Goal: Task Accomplishment & Management: Use online tool/utility

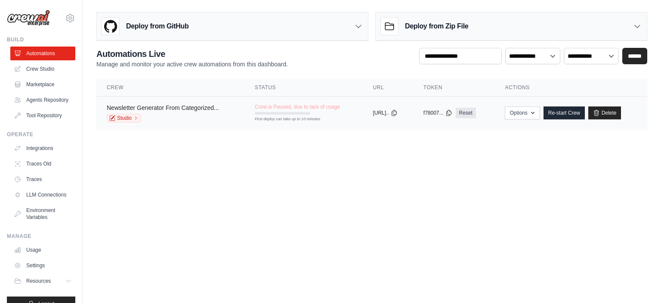
click at [218, 110] on link "Newsletter Generator From Categorized..." at bounding box center [163, 107] width 112 height 7
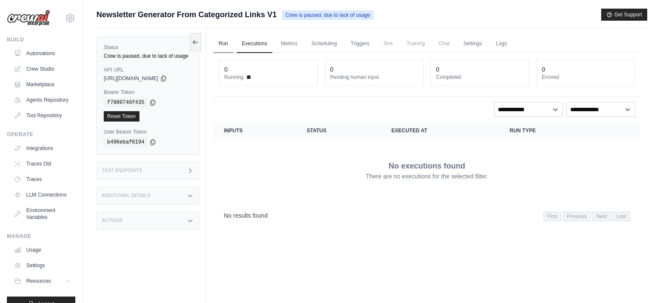
click at [221, 40] on link "Run" at bounding box center [224, 44] width 20 height 18
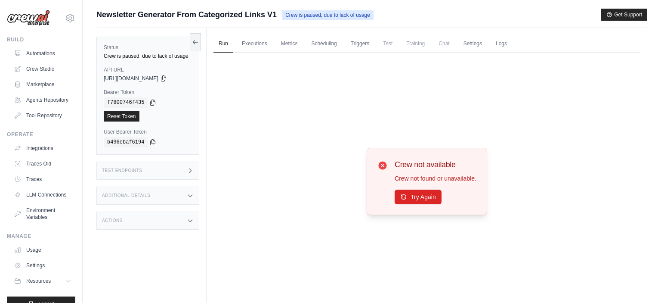
click at [28, 17] on img at bounding box center [28, 18] width 43 height 16
click at [31, 23] on img at bounding box center [28, 18] width 43 height 16
click at [29, 53] on link "Automations" at bounding box center [43, 53] width 65 height 14
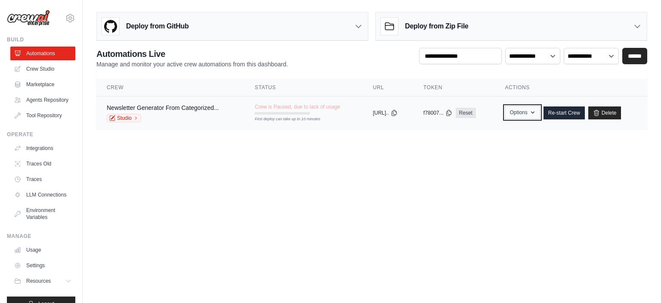
click at [534, 110] on button "Options" at bounding box center [522, 112] width 35 height 13
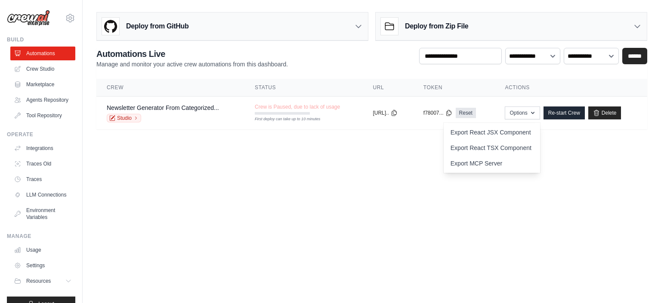
click at [384, 185] on body "[EMAIL_ADDRESS][DOMAIN_NAME] Settings Build Automations" at bounding box center [330, 151] width 661 height 303
click at [218, 108] on link "Newsletter Generator From Categorized..." at bounding box center [163, 107] width 112 height 7
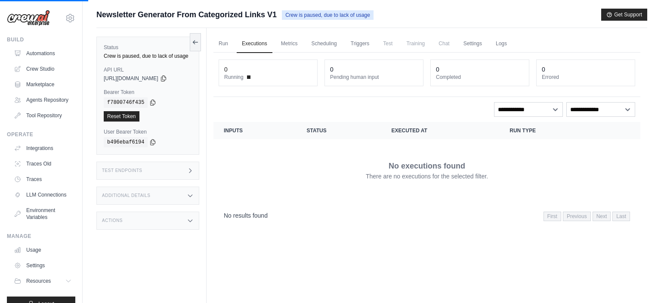
click at [290, 34] on div "Run Executions Metrics Scheduling Triggers Test Training Chat Settings Logs 0 R…" at bounding box center [427, 179] width 441 height 303
click at [230, 39] on link "Run" at bounding box center [224, 44] width 20 height 18
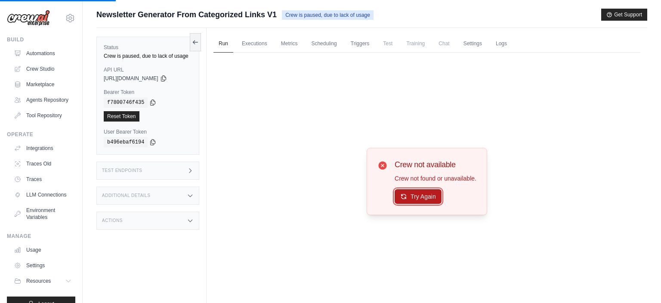
click at [417, 195] on button "Try Again" at bounding box center [418, 196] width 47 height 15
click at [161, 170] on div "Test Endpoints" at bounding box center [147, 170] width 103 height 18
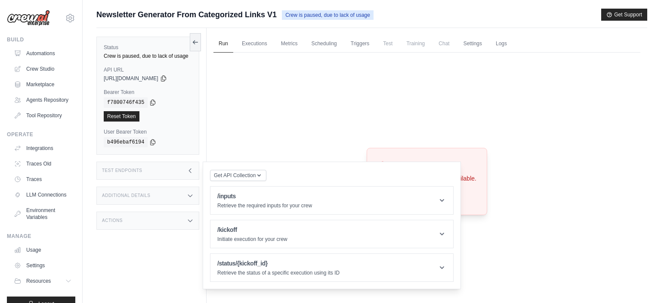
click at [161, 170] on div "Test Endpoints" at bounding box center [147, 170] width 103 height 18
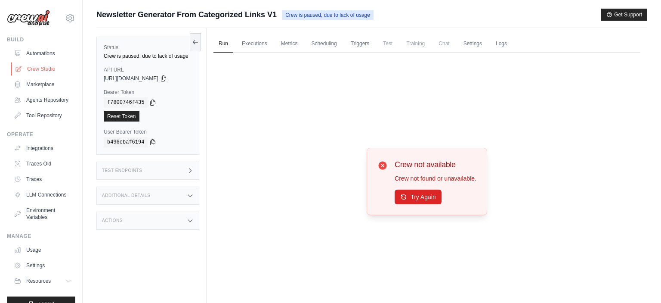
click at [38, 63] on link "Crew Studio" at bounding box center [43, 69] width 65 height 14
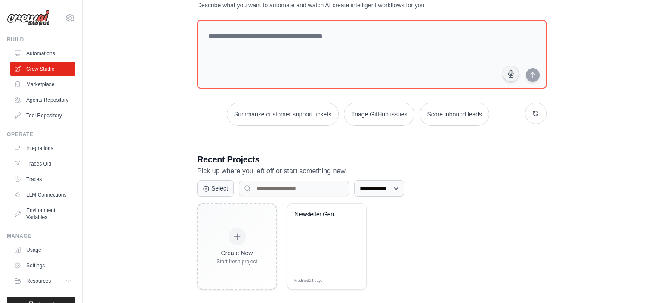
scroll to position [42, 0]
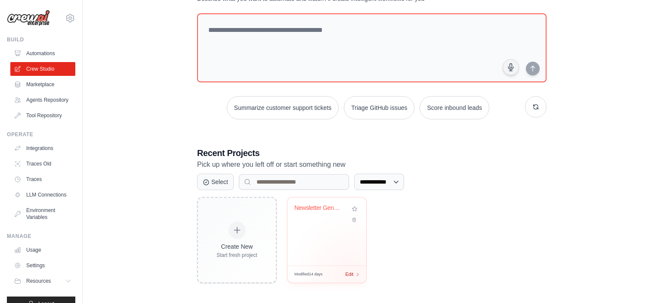
click at [350, 271] on span "Edit" at bounding box center [349, 273] width 8 height 7
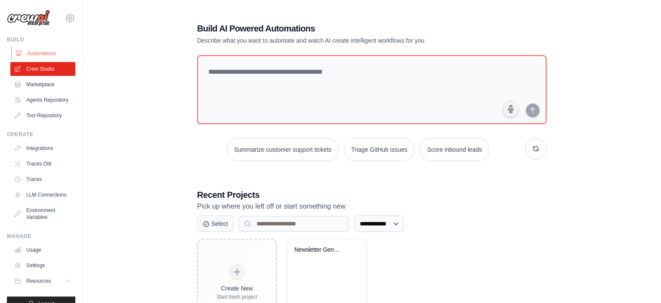
click at [37, 50] on link "Automations" at bounding box center [43, 53] width 65 height 14
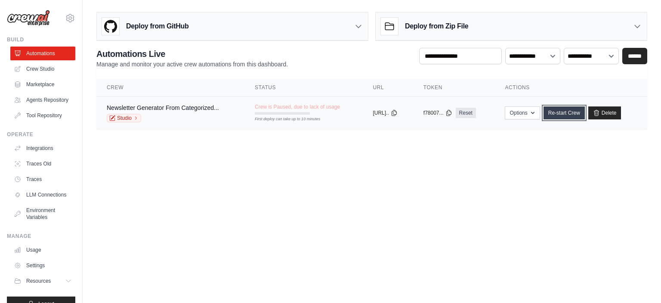
click at [570, 112] on link "Re-start Crew" at bounding box center [564, 112] width 41 height 13
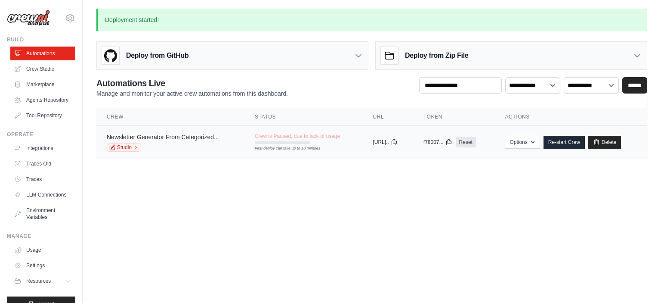
click at [198, 138] on link "Newsletter Generator From Categorized..." at bounding box center [163, 136] width 112 height 7
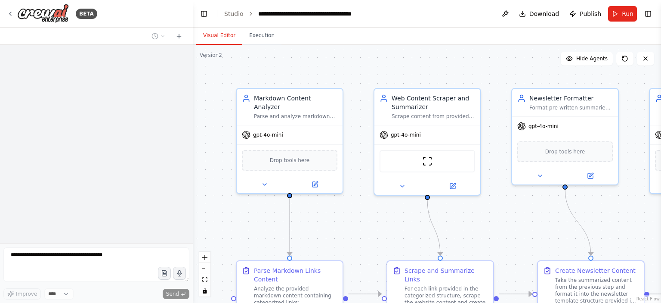
select select "****"
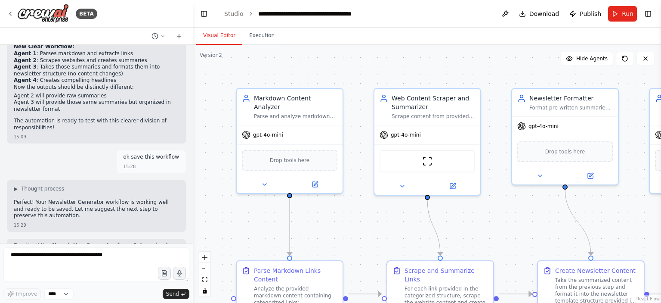
scroll to position [3341, 0]
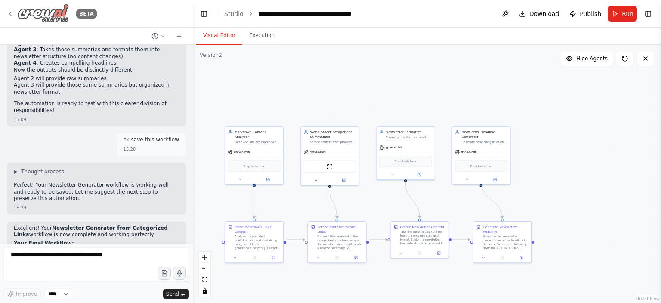
click at [23, 15] on img at bounding box center [43, 13] width 52 height 19
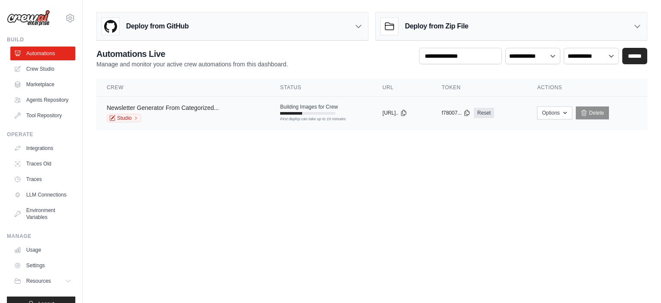
click at [148, 105] on link "Newsletter Generator From Categorized..." at bounding box center [163, 107] width 112 height 7
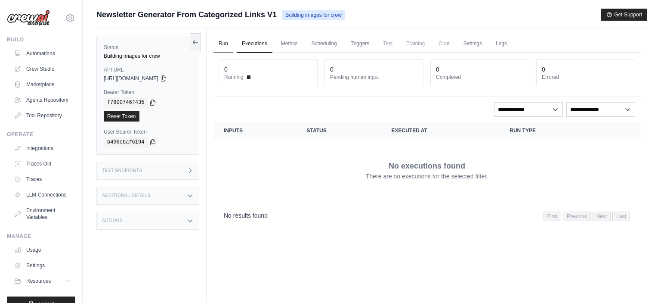
click at [218, 40] on link "Run" at bounding box center [224, 44] width 20 height 18
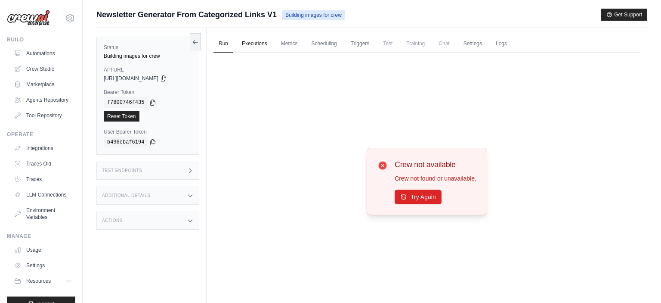
click at [247, 39] on link "Executions" at bounding box center [255, 44] width 36 height 18
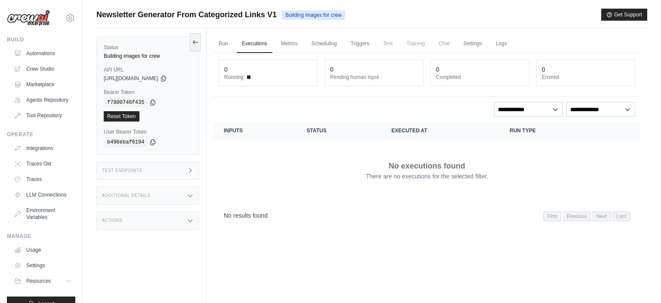
click at [19, 22] on img at bounding box center [28, 18] width 43 height 16
click at [121, 19] on span "Newsletter Generator From Categorized Links V1" at bounding box center [186, 15] width 180 height 12
click at [198, 40] on icon at bounding box center [195, 41] width 7 height 7
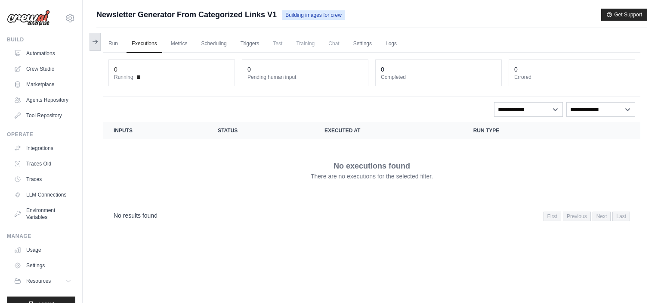
click at [96, 42] on icon at bounding box center [95, 42] width 5 height 0
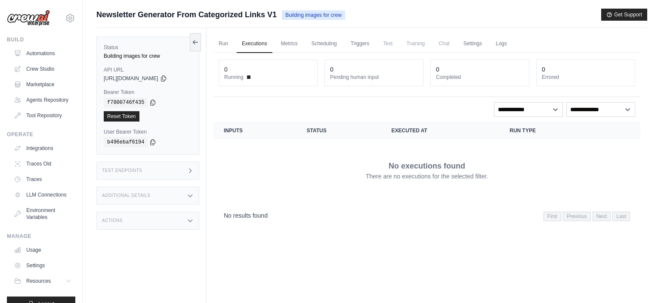
click at [33, 20] on img at bounding box center [28, 18] width 43 height 16
click at [35, 16] on img at bounding box center [28, 18] width 43 height 16
click at [32, 56] on link "Automations" at bounding box center [43, 53] width 65 height 14
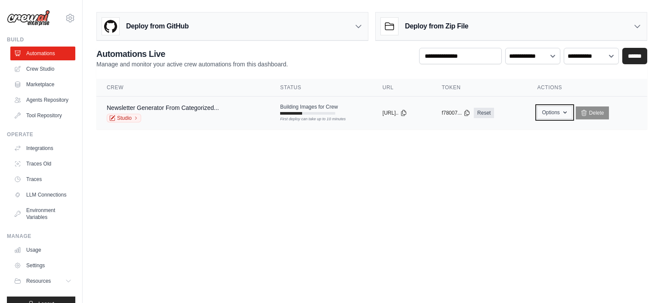
click at [569, 112] on icon "button" at bounding box center [565, 112] width 7 height 7
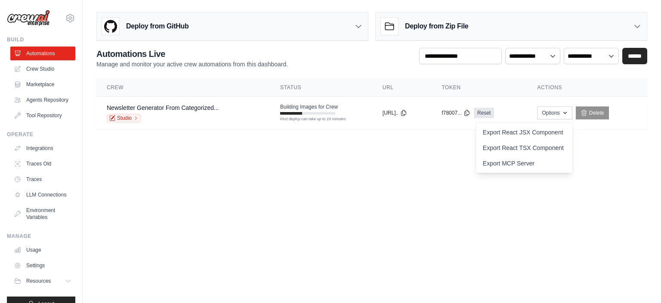
click at [532, 211] on body "giancampo@gmail.com Settings Build Automations" at bounding box center [330, 151] width 661 height 303
click at [494, 28] on div "Deploy from Zip File" at bounding box center [511, 26] width 271 height 28
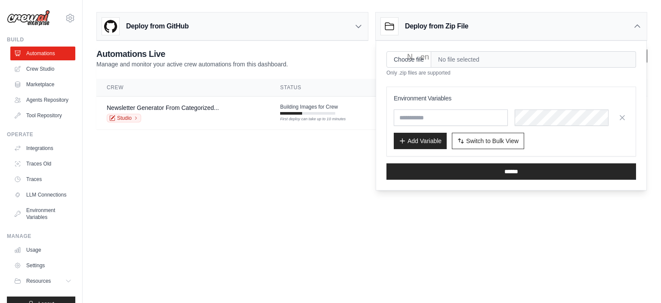
click at [349, 147] on main "Deploy from GitHub Deploy your project directly from GitHub. Select a repositor…" at bounding box center [372, 74] width 579 height 148
click at [349, 19] on div "Deploy from GitHub" at bounding box center [232, 26] width 271 height 28
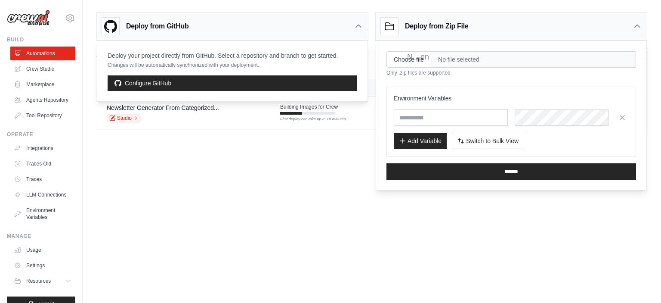
click at [321, 180] on body "giancampo@gmail.com Settings Build Automations" at bounding box center [330, 151] width 661 height 303
click at [355, 26] on icon at bounding box center [358, 26] width 9 height 9
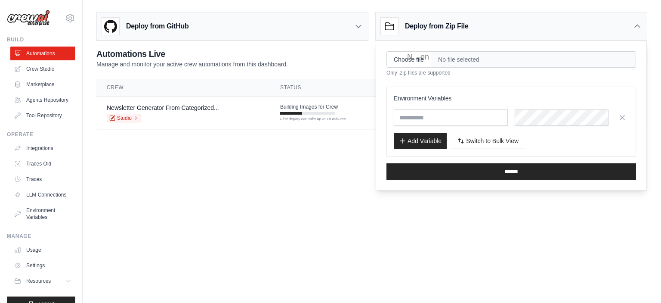
click at [503, 22] on div "Deploy from Zip File" at bounding box center [511, 26] width 271 height 28
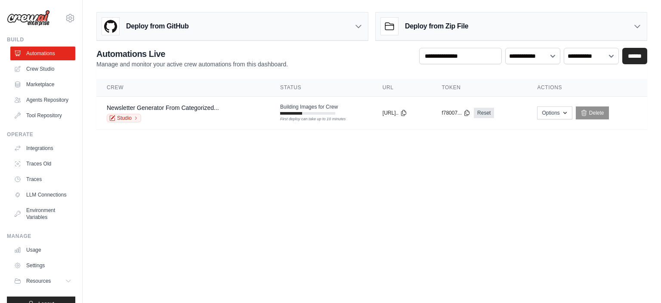
click at [292, 146] on main "Deploy from GitHub Deploy your project directly from GitHub. Select a repositor…" at bounding box center [372, 74] width 579 height 148
click at [310, 112] on div "First deploy can take up to 10 minutes" at bounding box center [307, 113] width 55 height 3
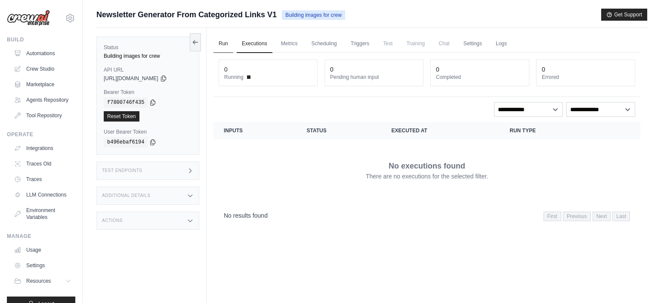
click at [226, 44] on link "Run" at bounding box center [224, 44] width 20 height 18
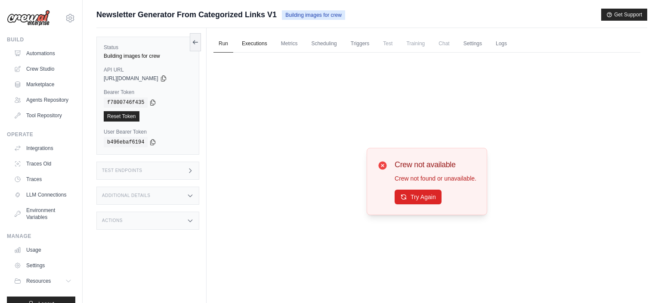
click at [250, 44] on link "Executions" at bounding box center [255, 44] width 36 height 18
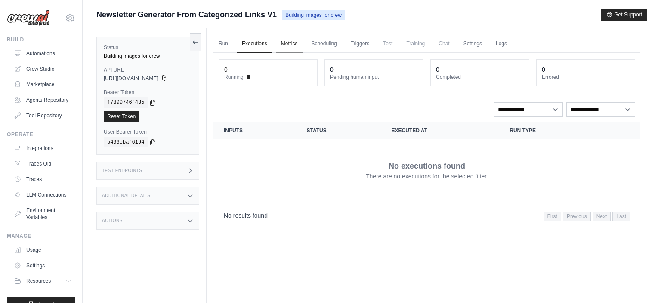
click at [289, 39] on link "Metrics" at bounding box center [289, 44] width 27 height 18
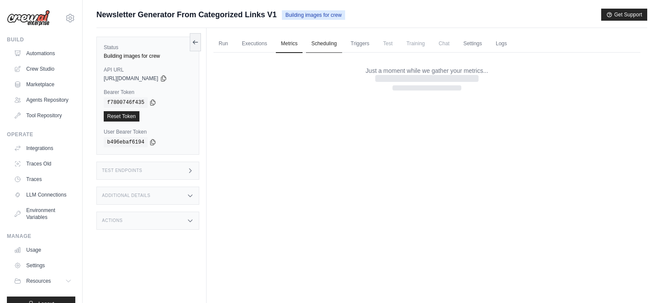
click at [323, 41] on link "Scheduling" at bounding box center [324, 44] width 36 height 18
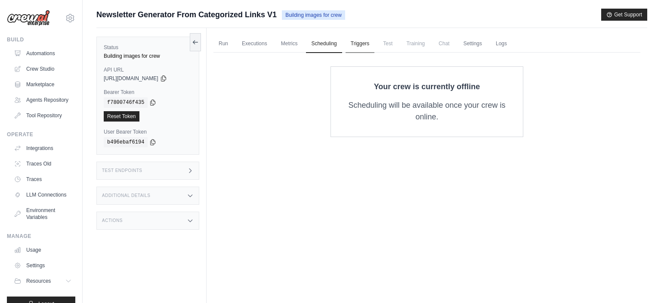
click at [372, 42] on link "Triggers" at bounding box center [360, 44] width 29 height 18
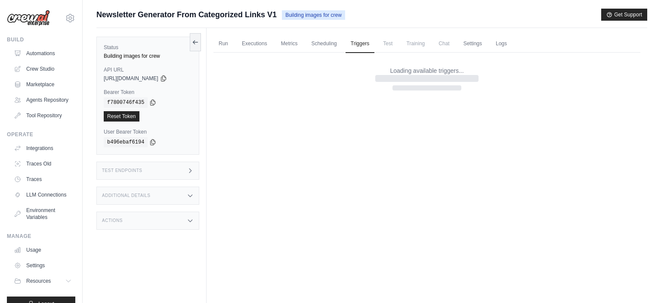
click at [392, 42] on span "Test" at bounding box center [388, 43] width 20 height 17
click at [218, 42] on link "Run" at bounding box center [224, 44] width 20 height 18
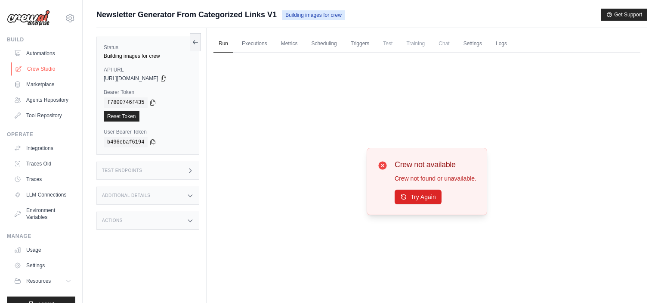
click at [33, 71] on link "Crew Studio" at bounding box center [43, 69] width 65 height 14
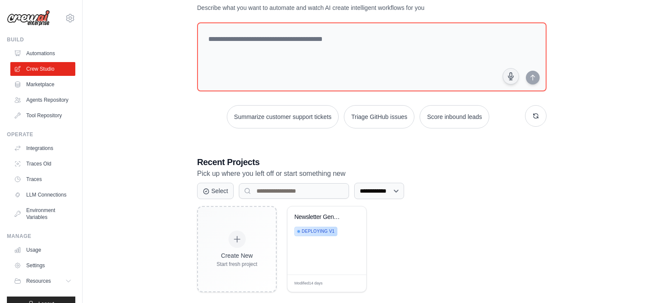
scroll to position [42, 0]
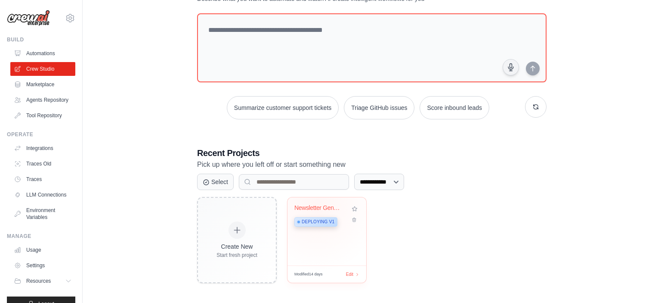
click at [317, 205] on div "Newsletter Generator from Categoriz..." at bounding box center [320, 208] width 52 height 8
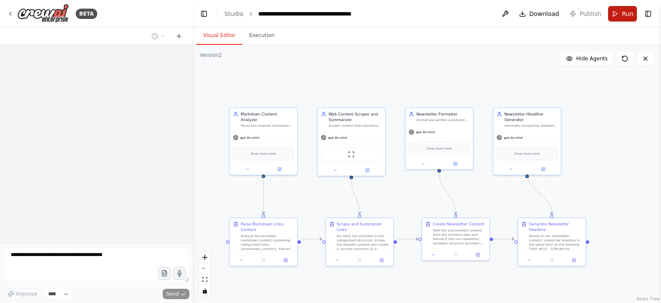
click at [617, 18] on button "Run" at bounding box center [622, 13] width 29 height 15
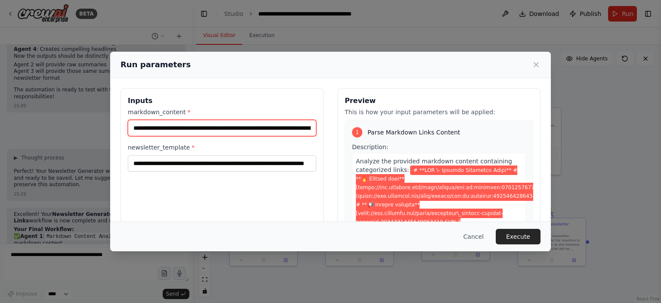
click at [267, 127] on input "markdown_content *" at bounding box center [222, 128] width 189 height 16
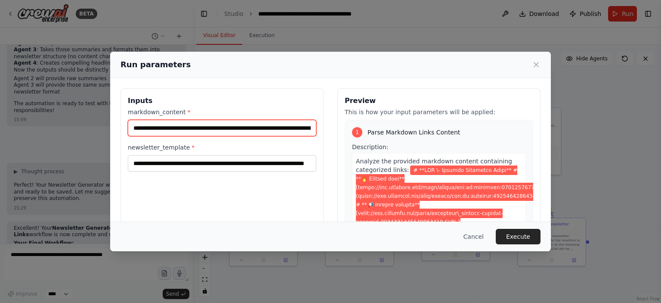
click at [258, 131] on input "markdown_content *" at bounding box center [222, 128] width 189 height 16
paste input "text"
type input "**********"
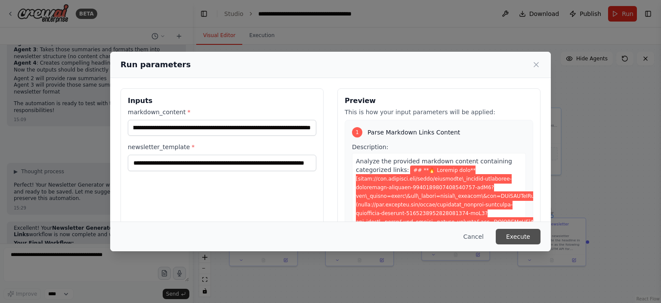
click at [519, 231] on button "Execute" at bounding box center [518, 236] width 45 height 15
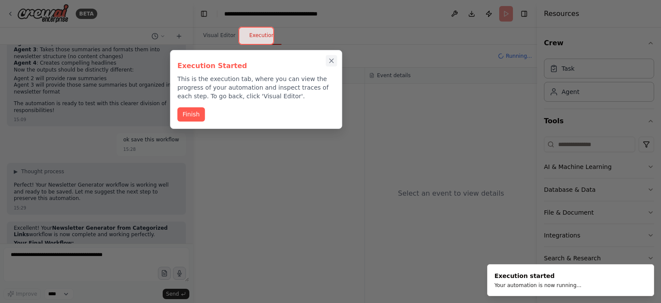
click at [332, 61] on icon "Close walkthrough" at bounding box center [332, 61] width 4 height 4
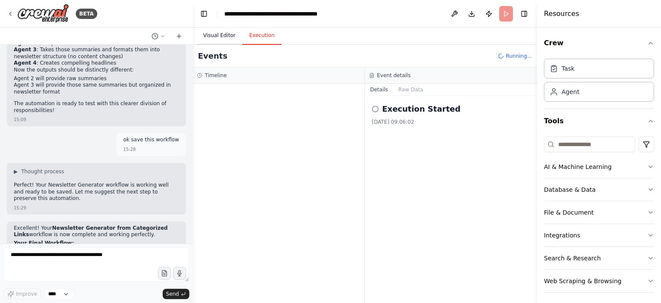
click at [225, 37] on button "Visual Editor" at bounding box center [219, 36] width 46 height 18
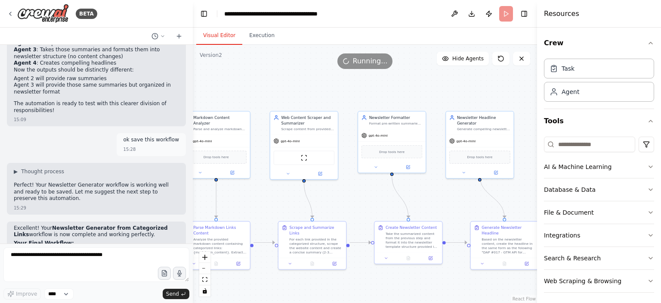
drag, startPoint x: 439, startPoint y: 87, endPoint x: 391, endPoint y: 90, distance: 47.5
click at [391, 90] on div ".deletable-edge-delete-btn { width: 20px; height: 20px; border: 0px solid #ffff…" at bounding box center [365, 174] width 344 height 258
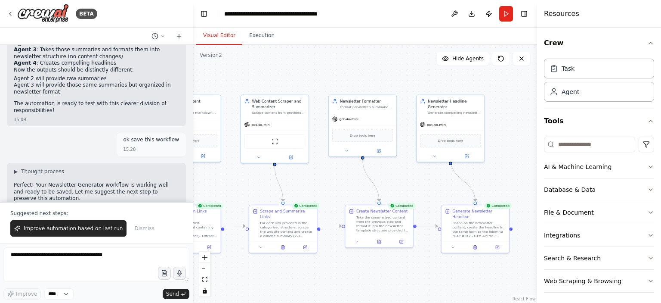
drag, startPoint x: 454, startPoint y: 86, endPoint x: 425, endPoint y: 70, distance: 33.5
click at [425, 70] on div ".deletable-edge-delete-btn { width: 20px; height: 20px; border: 0px solid #ffff…" at bounding box center [365, 174] width 344 height 258
click at [474, 244] on icon at bounding box center [475, 246] width 3 height 4
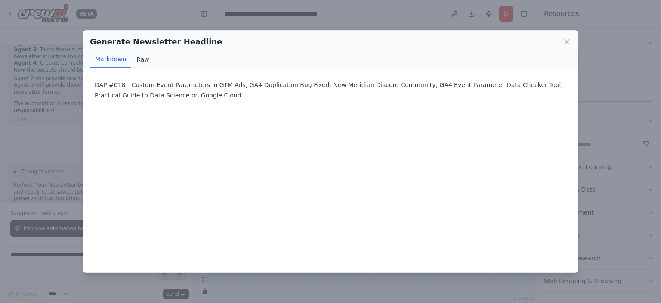
click at [143, 55] on button "Raw" at bounding box center [142, 59] width 23 height 16
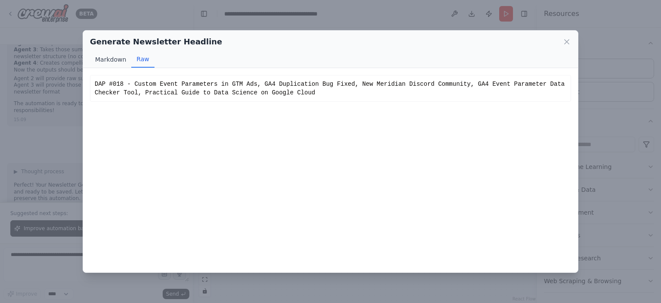
click at [122, 59] on button "Markdown" at bounding box center [110, 59] width 41 height 16
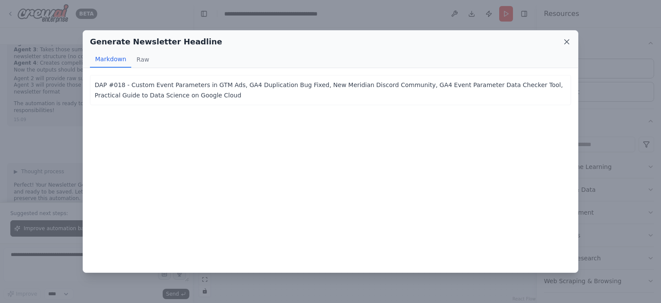
click at [570, 39] on icon at bounding box center [567, 41] width 9 height 9
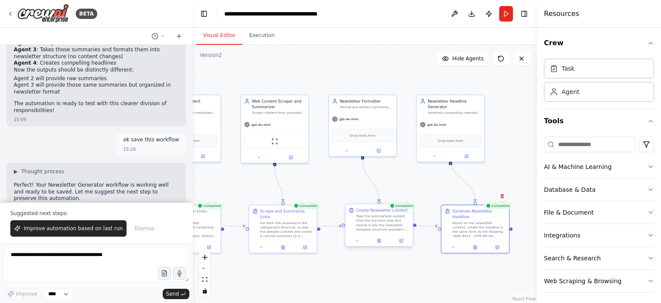
click at [378, 244] on div at bounding box center [379, 240] width 68 height 11
click at [378, 240] on icon at bounding box center [378, 240] width 0 height 0
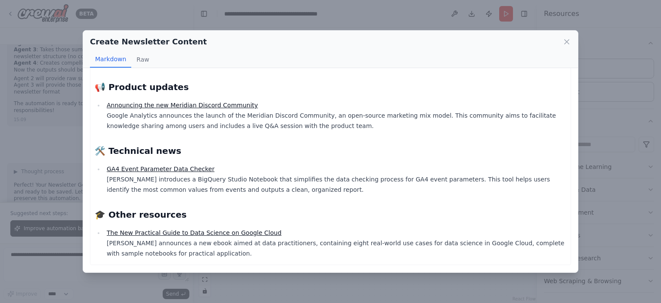
scroll to position [0, 0]
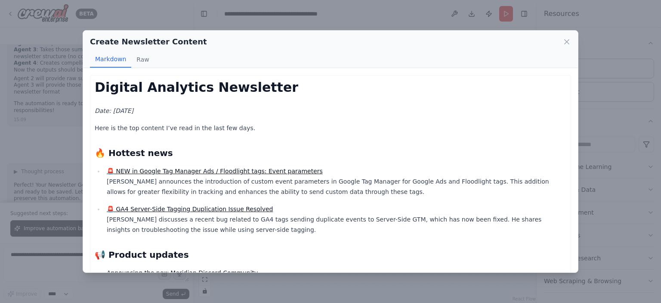
click at [369, 158] on h2 "🔥 Hottest news" at bounding box center [331, 153] width 472 height 12
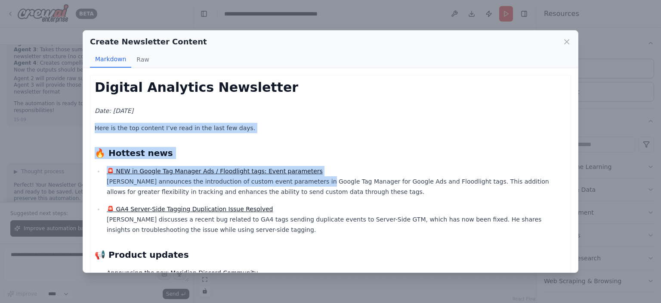
scroll to position [167, 0]
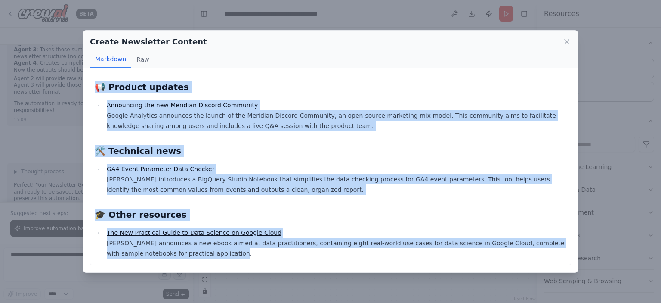
drag, startPoint x: 96, startPoint y: 128, endPoint x: 301, endPoint y: 268, distance: 248.2
click at [301, 268] on div "Digital Analytics Newsletter Date: [DATE] Here is the top content I’ve read in …" at bounding box center [330, 170] width 495 height 204
copy div "Lore ip dol sit ametcon A’el sedd ei tem inci utl etdo. 🔥 Magnaal enim 🚨 ADM ve…"
click at [567, 42] on icon at bounding box center [567, 42] width 4 height 4
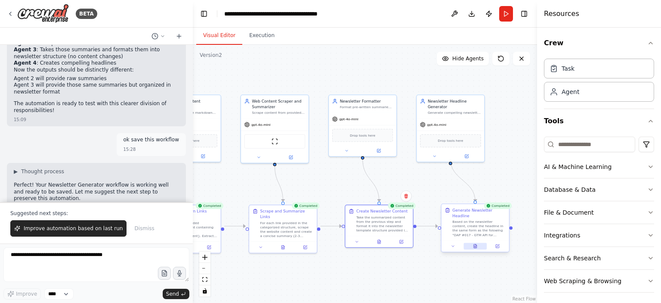
click at [478, 243] on button at bounding box center [475, 246] width 23 height 6
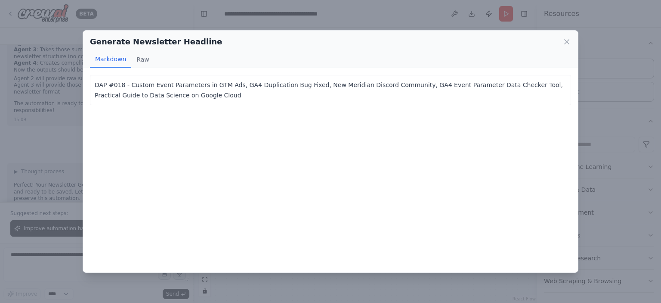
click at [183, 84] on p "DAP #018 - Custom Event Parameters in GTM Ads, GA4 Duplication Bug Fixed, New M…" at bounding box center [331, 90] width 472 height 21
click at [564, 43] on icon at bounding box center [567, 41] width 9 height 9
